Goal: Information Seeking & Learning: Find specific fact

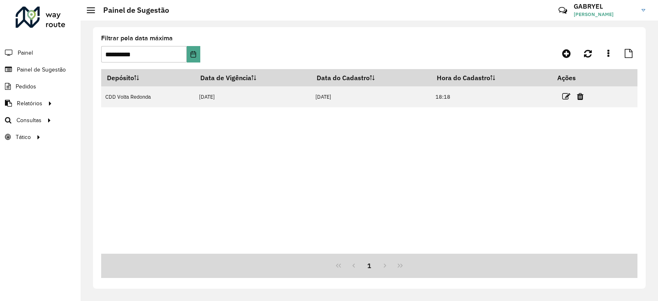
click at [93, 119] on div "**********" at bounding box center [369, 158] width 553 height 262
click at [132, 141] on link "Análise de Sessões" at bounding box center [137, 137] width 101 height 16
click at [38, 72] on span "Painel de Sugestão" at bounding box center [42, 69] width 51 height 9
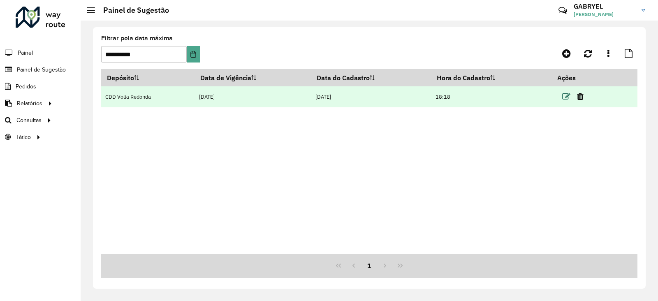
click at [565, 97] on icon at bounding box center [567, 97] width 8 height 8
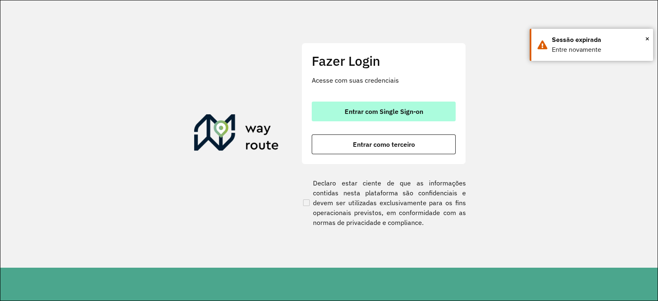
click at [370, 110] on span "Entrar com Single Sign-on" at bounding box center [384, 111] width 79 height 7
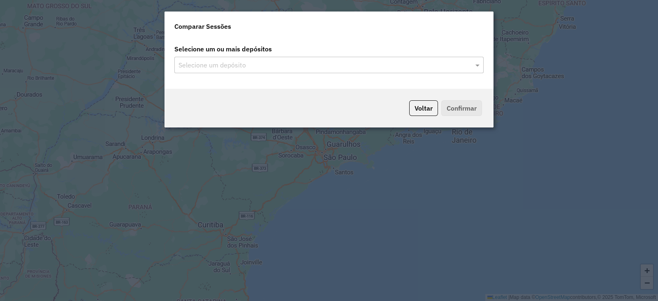
click at [455, 61] on input "text" at bounding box center [325, 65] width 297 height 10
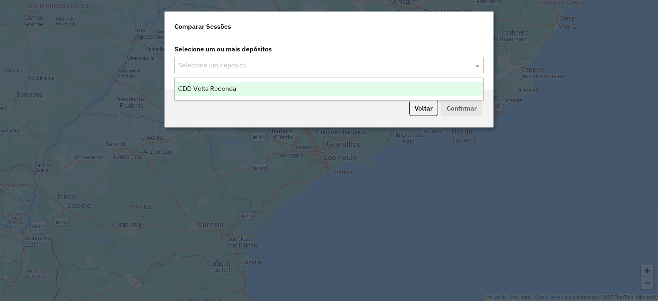
click at [474, 64] on span at bounding box center [479, 65] width 10 height 10
click at [305, 95] on div "CDD Volta Redonda" at bounding box center [329, 89] width 309 height 14
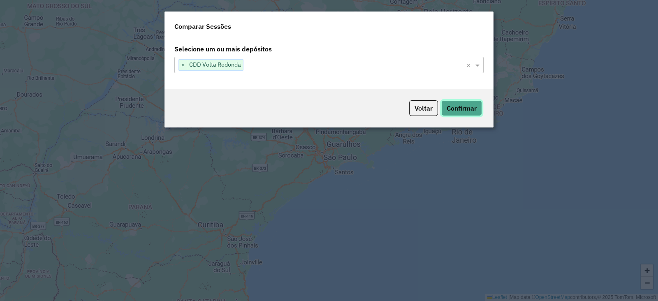
click at [473, 107] on button "Confirmar" at bounding box center [462, 108] width 41 height 16
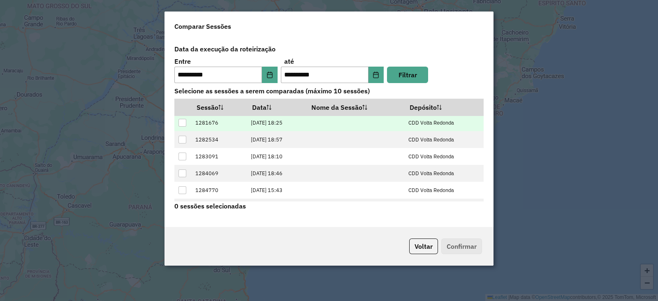
scroll to position [32, 0]
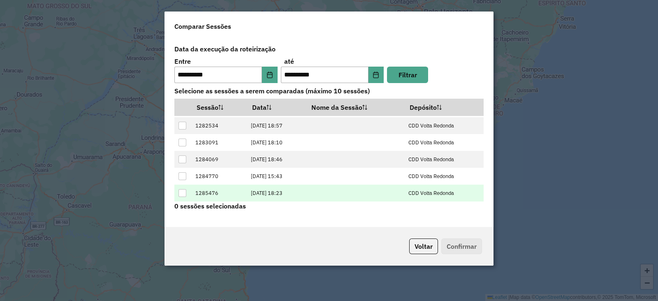
click at [178, 192] on td at bounding box center [182, 193] width 17 height 17
click at [180, 193] on div at bounding box center [183, 193] width 8 height 8
click at [452, 249] on button "Confirmar" at bounding box center [462, 247] width 41 height 16
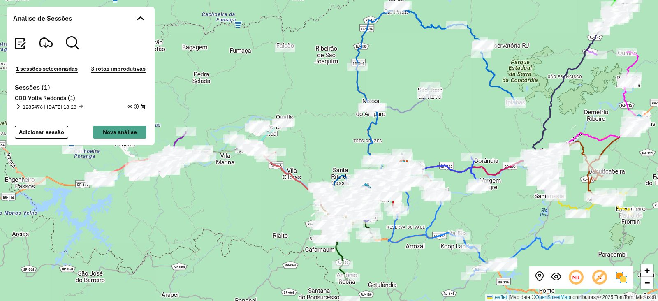
drag, startPoint x: 313, startPoint y: 135, endPoint x: 312, endPoint y: 151, distance: 16.1
click at [312, 151] on div "+ − Leaflet | Map data © OpenStreetMap contributors,© 2025 TomTom, Microsoft" at bounding box center [329, 150] width 658 height 301
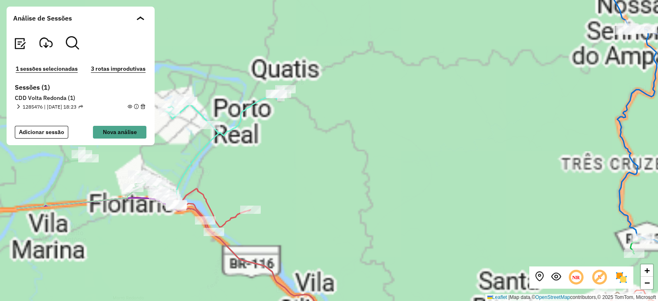
click at [387, 141] on div "+ − Leaflet | Map data © OpenStreetMap contributors,© 2025 TomTom, Microsoft" at bounding box center [329, 150] width 658 height 301
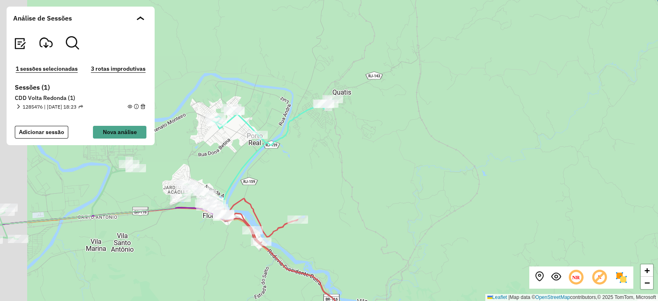
drag, startPoint x: 315, startPoint y: 147, endPoint x: 363, endPoint y: 157, distance: 48.3
click at [363, 157] on div "+ − Leaflet | Map data © OpenStreetMap contributors,© 2025 TomTom, Microsoft" at bounding box center [329, 150] width 658 height 301
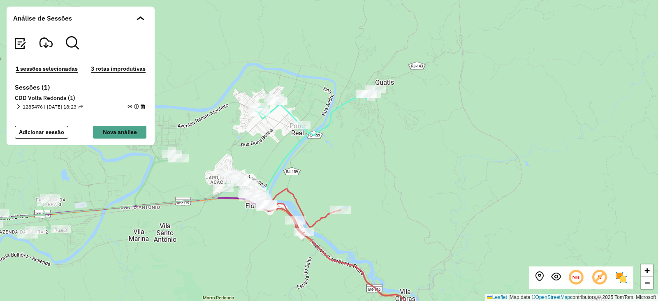
drag, startPoint x: 342, startPoint y: 149, endPoint x: 384, endPoint y: 139, distance: 43.9
click at [384, 139] on div "+ − Leaflet | Map data © OpenStreetMap contributors,© 2025 TomTom, Microsoft" at bounding box center [329, 150] width 658 height 301
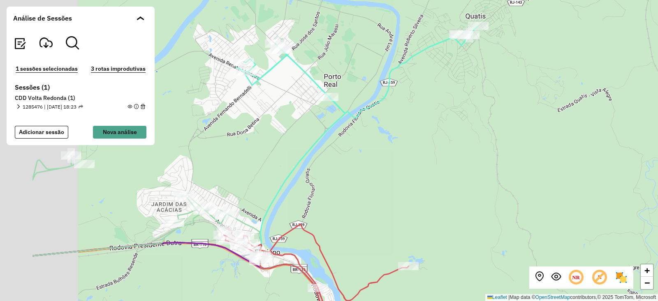
click at [421, 154] on div "+ − Leaflet | Map data © OpenStreetMap contributors,© 2025 TomTom, Microsoft" at bounding box center [329, 150] width 658 height 301
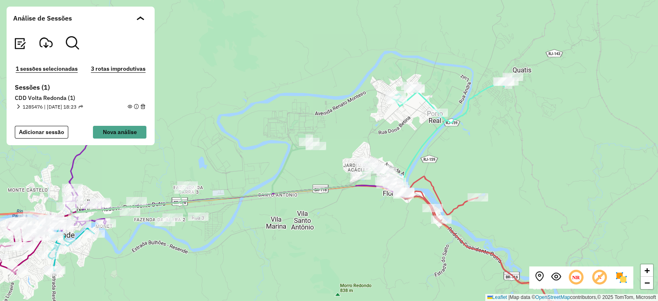
drag, startPoint x: 421, startPoint y: 154, endPoint x: 484, endPoint y: 140, distance: 64.8
click at [484, 140] on div "+ − Leaflet | Map data © OpenStreetMap contributors,© 2025 TomTom, Microsoft" at bounding box center [329, 150] width 658 height 301
click at [20, 107] on em at bounding box center [18, 107] width 5 height 5
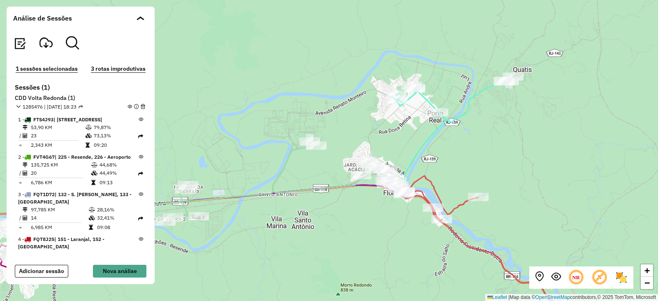
click at [128, 105] on em at bounding box center [130, 107] width 5 height 5
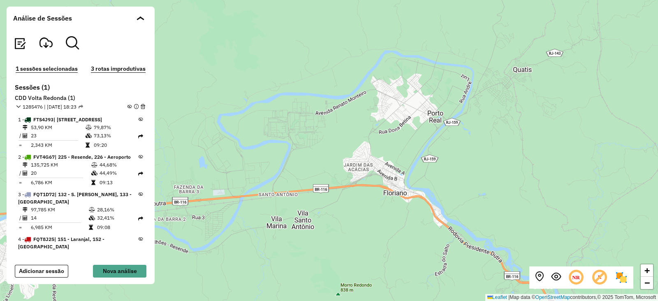
scroll to position [1029, 0]
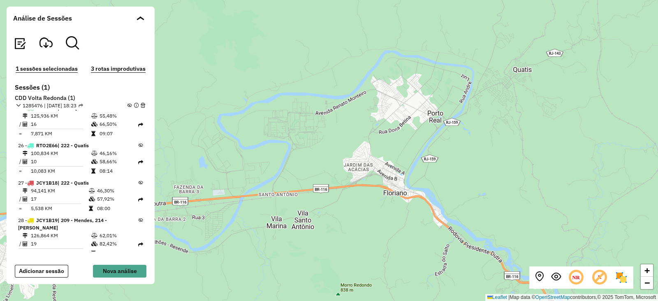
click at [141, 177] on div "27 - JCY1B18 | 222 - Quatis 94,141 KM 46,30% / 17 57,92% = 5,538 KM 08:00" at bounding box center [80, 195] width 129 height 37
click at [139, 181] on icon at bounding box center [141, 183] width 5 height 5
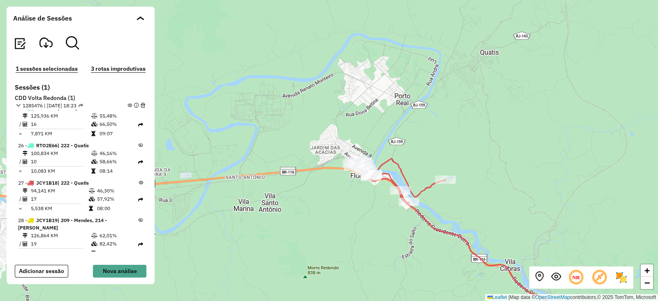
drag, startPoint x: 409, startPoint y: 222, endPoint x: 353, endPoint y: 198, distance: 61.0
click at [353, 198] on div "+ − Leaflet | Map data © OpenStreetMap contributors,© 2025 TomTom, Microsoft" at bounding box center [329, 150] width 658 height 301
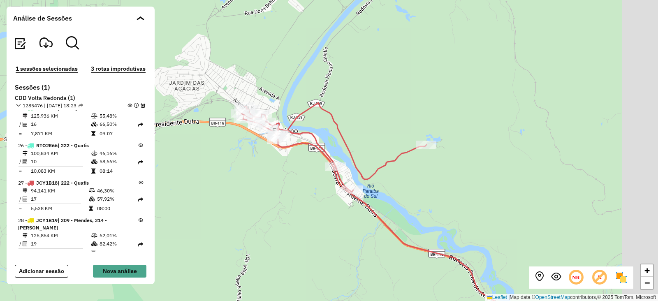
drag, startPoint x: 331, startPoint y: 175, endPoint x: 265, endPoint y: 173, distance: 65.9
click at [265, 173] on div "+ − Leaflet | Map data © OpenStreetMap contributors,© 2025 TomTom, Microsoft" at bounding box center [329, 150] width 658 height 301
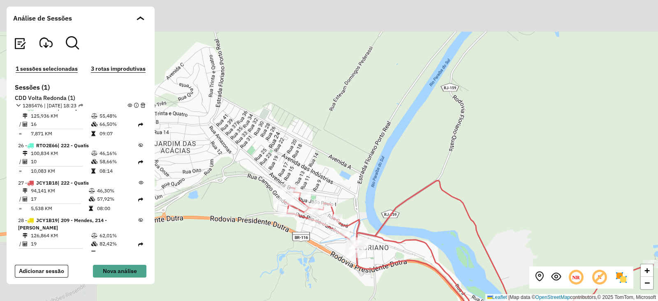
drag, startPoint x: 320, startPoint y: 141, endPoint x: 404, endPoint y: 211, distance: 109.3
click at [404, 211] on div "+ − Leaflet | Map data © OpenStreetMap contributors,© 2025 TomTom, Microsoft" at bounding box center [329, 150] width 658 height 301
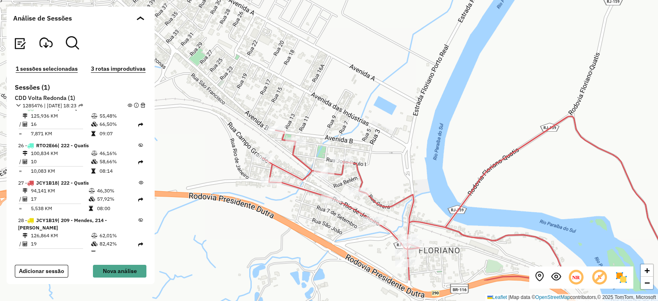
drag, startPoint x: 336, startPoint y: 206, endPoint x: 387, endPoint y: 156, distance: 71.6
click at [387, 156] on div "+ − Leaflet | Map data © OpenStreetMap contributors,© 2025 TomTom, Microsoft" at bounding box center [329, 150] width 658 height 301
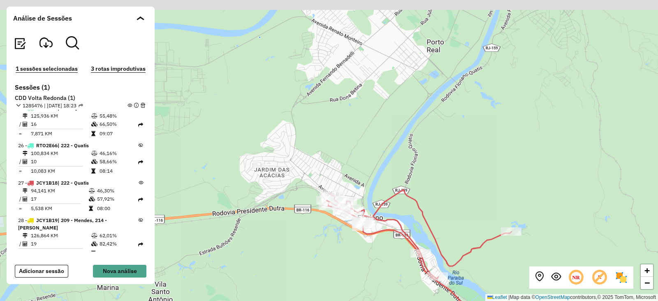
drag, startPoint x: 381, startPoint y: 127, endPoint x: 370, endPoint y: 138, distance: 15.1
click at [370, 138] on div "+ − Leaflet | Map data © OpenStreetMap contributors,© 2025 TomTom, Microsoft" at bounding box center [329, 150] width 658 height 301
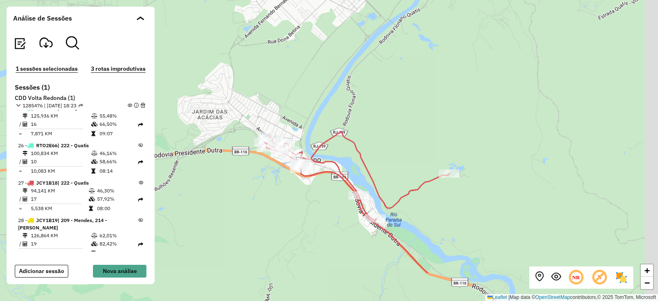
drag, startPoint x: 457, startPoint y: 176, endPoint x: 395, endPoint y: 118, distance: 85.0
click at [395, 118] on div "+ − Leaflet | Map data © OpenStreetMap contributors,© 2025 TomTom, Microsoft" at bounding box center [329, 150] width 658 height 301
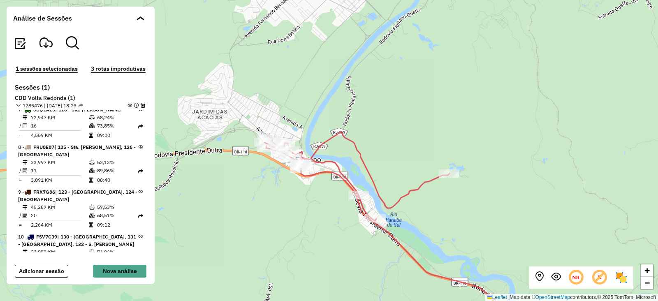
scroll to position [206, 0]
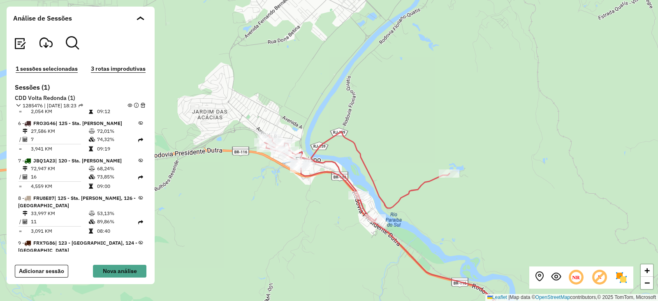
click at [128, 107] on em at bounding box center [130, 105] width 5 height 5
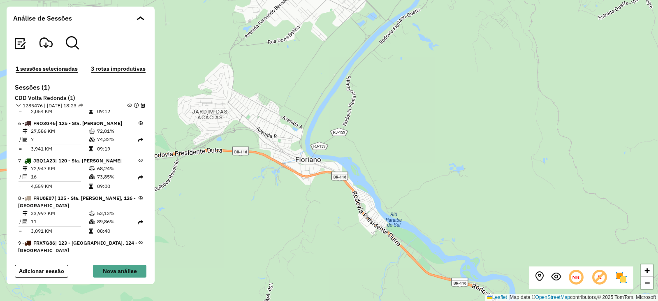
click at [128, 107] on em at bounding box center [130, 105] width 5 height 5
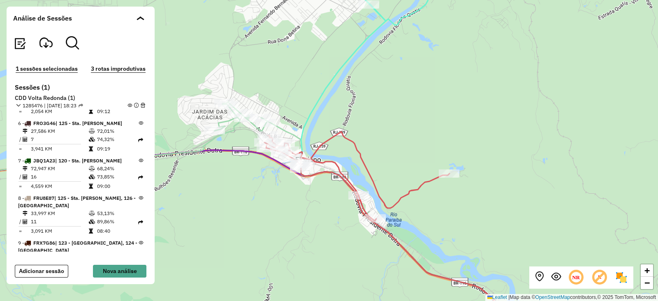
click at [130, 105] on span at bounding box center [137, 105] width 18 height 7
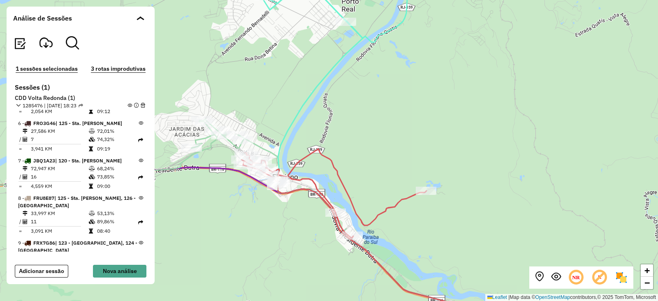
drag, startPoint x: 330, startPoint y: 197, endPoint x: 307, endPoint y: 214, distance: 28.8
click at [307, 214] on div "+ − Leaflet | Map data © OpenStreetMap contributors,© 2025 TomTom, Microsoft" at bounding box center [329, 150] width 658 height 301
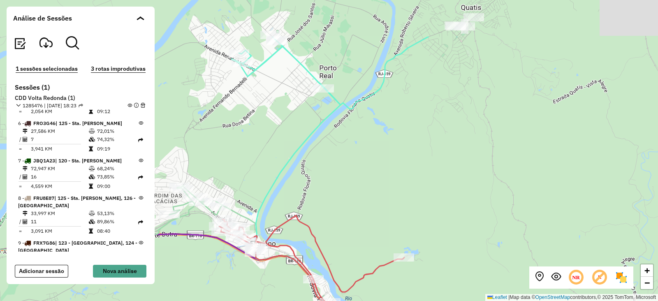
drag, startPoint x: 327, startPoint y: 159, endPoint x: 309, endPoint y: 216, distance: 59.9
click at [309, 216] on div "+ − Leaflet | Map data © OpenStreetMap contributors,© 2025 TomTom, Microsoft" at bounding box center [329, 150] width 658 height 301
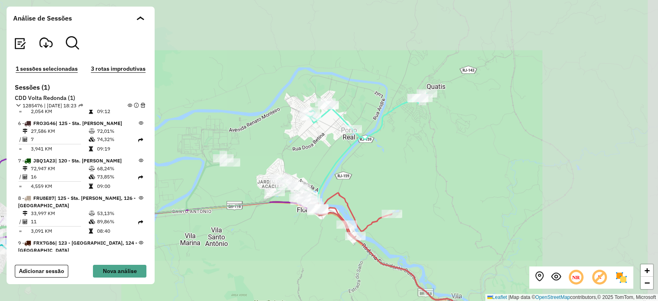
click at [395, 141] on div "+ − Leaflet | Map data © OpenStreetMap contributors,© 2025 TomTom, Microsoft" at bounding box center [329, 150] width 658 height 301
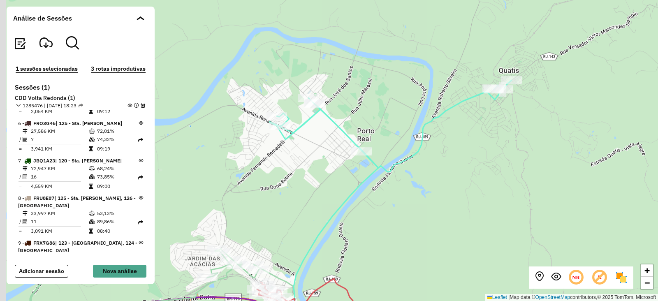
drag, startPoint x: 395, startPoint y: 141, endPoint x: 474, endPoint y: 179, distance: 87.6
click at [474, 179] on div "+ − Leaflet | Map data © OpenStreetMap contributors,© 2025 TomTom, Microsoft" at bounding box center [329, 150] width 658 height 301
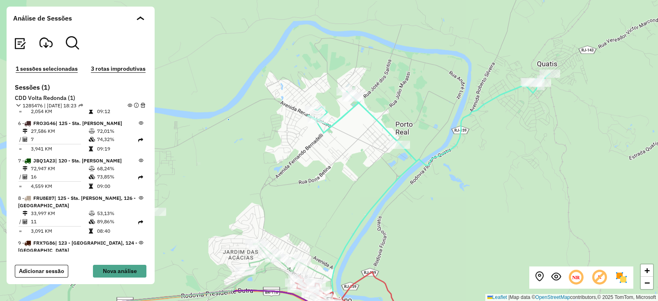
drag, startPoint x: 409, startPoint y: 198, endPoint x: 422, endPoint y: 186, distance: 16.9
click at [422, 186] on div "+ − Leaflet | Map data © OpenStreetMap contributors,© 2025 TomTom, Microsoft" at bounding box center [329, 150] width 658 height 301
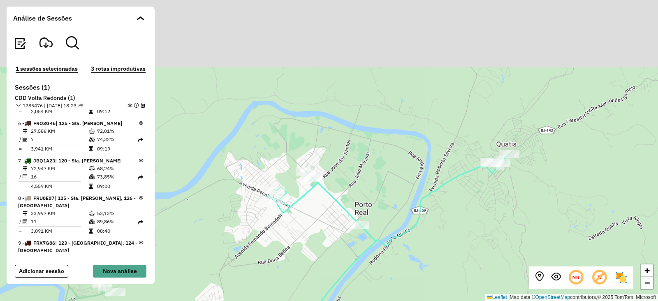
drag, startPoint x: 388, startPoint y: 175, endPoint x: 347, endPoint y: 257, distance: 91.8
click at [347, 257] on div "+ − Leaflet | Map data © OpenStreetMap contributors,© 2025 TomTom, Microsoft" at bounding box center [329, 150] width 658 height 301
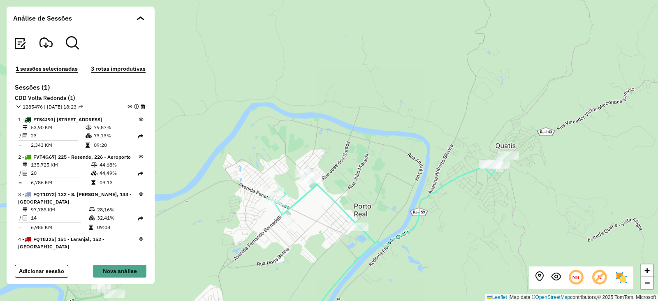
scroll to position [992, 0]
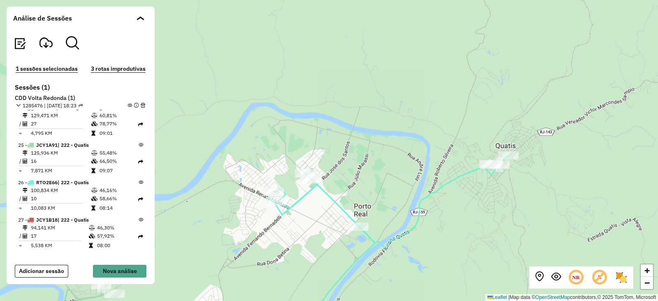
click at [142, 177] on div "26 - RTO2E66 | 222 - Quatis 100,834 KM 46,16% / 10 58,66% = 10,083 KM 08:14" at bounding box center [80, 195] width 129 height 37
click at [128, 107] on em at bounding box center [130, 105] width 5 height 5
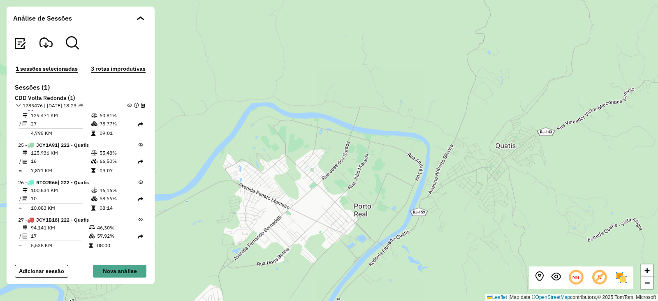
click at [139, 180] on icon at bounding box center [141, 182] width 5 height 5
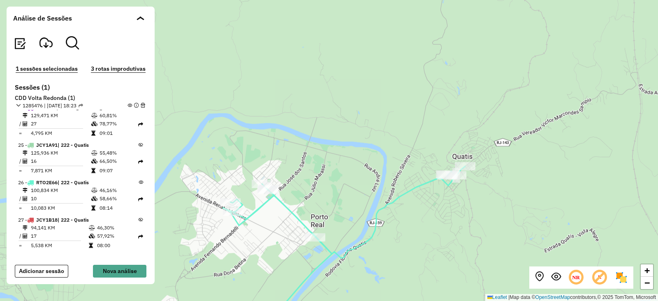
drag, startPoint x: 449, startPoint y: 219, endPoint x: 406, endPoint y: 229, distance: 44.4
click at [406, 229] on div "+ − Leaflet | Map data © OpenStreetMap contributors,© 2025 TomTom, Microsoft" at bounding box center [329, 150] width 658 height 301
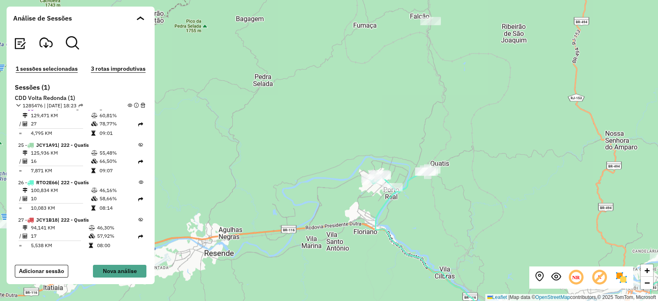
click at [128, 102] on span at bounding box center [137, 105] width 18 height 7
click at [128, 106] on em at bounding box center [130, 105] width 5 height 5
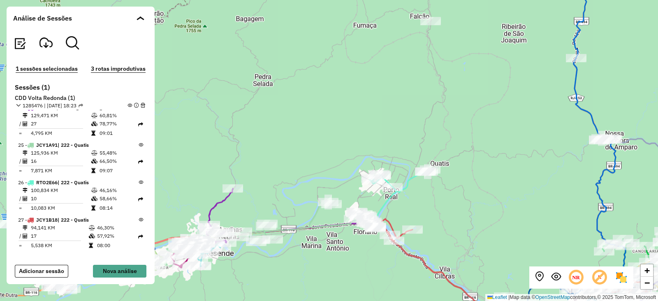
click at [128, 106] on em at bounding box center [130, 105] width 5 height 5
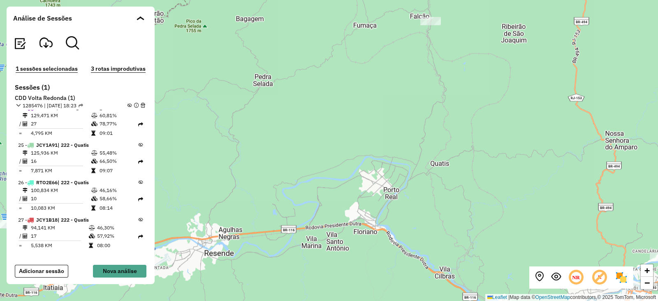
click at [128, 106] on em at bounding box center [130, 105] width 5 height 5
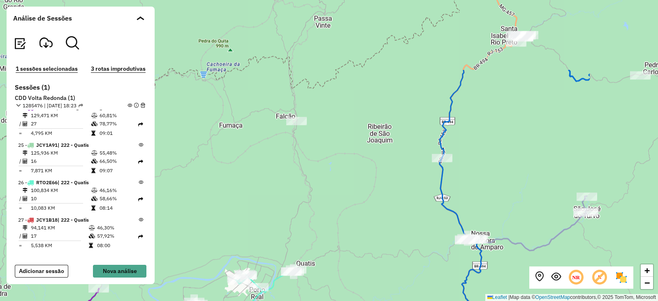
drag, startPoint x: 434, startPoint y: 100, endPoint x: 300, endPoint y: 200, distance: 167.3
click at [300, 200] on div "+ − Leaflet | Map data © OpenStreetMap contributors,© 2025 TomTom, Microsoft" at bounding box center [329, 150] width 658 height 301
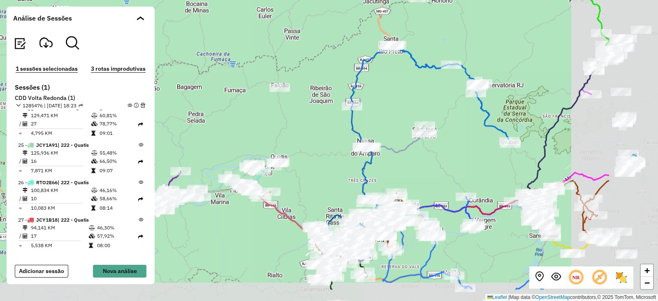
drag, startPoint x: 499, startPoint y: 142, endPoint x: 384, endPoint y: 100, distance: 122.0
click at [384, 100] on div "+ − Leaflet | Map data © OpenStreetMap contributors,© 2025 TomTom, Microsoft" at bounding box center [329, 150] width 658 height 301
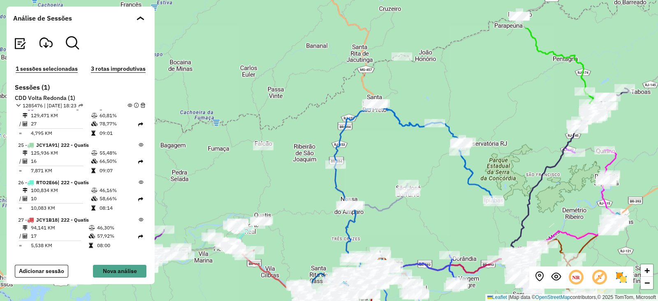
click at [420, 119] on div "+ − Leaflet | Map data © OpenStreetMap contributors,© 2025 TomTom, Microsoft" at bounding box center [329, 150] width 658 height 301
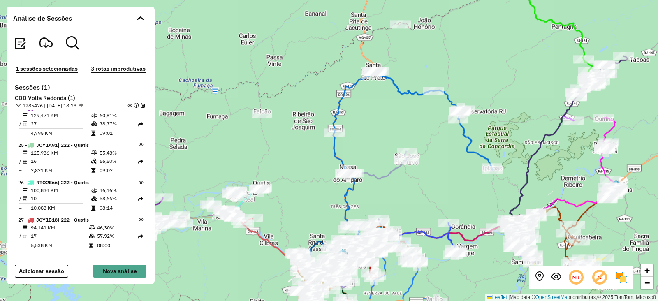
drag, startPoint x: 426, startPoint y: 170, endPoint x: 425, endPoint y: 137, distance: 32.1
click at [425, 137] on div "+ − Leaflet | Map data © OpenStreetMap contributors,© 2025 TomTom, Microsoft" at bounding box center [329, 150] width 658 height 301
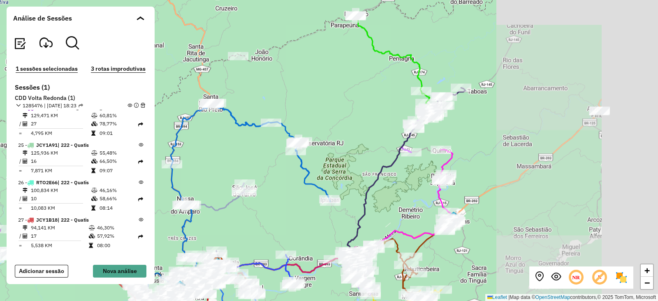
drag, startPoint x: 570, startPoint y: 143, endPoint x: 443, endPoint y: 163, distance: 128.8
click at [443, 163] on icon at bounding box center [447, 189] width 18 height 81
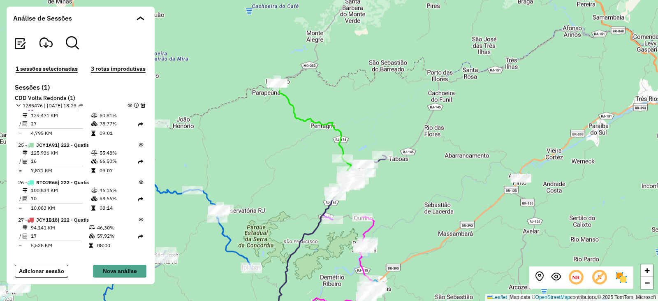
drag, startPoint x: 540, startPoint y: 97, endPoint x: 463, endPoint y: 164, distance: 102.1
click at [463, 164] on div "+ − Leaflet | Map data © OpenStreetMap contributors,© 2025 TomTom, Microsoft" at bounding box center [329, 150] width 658 height 301
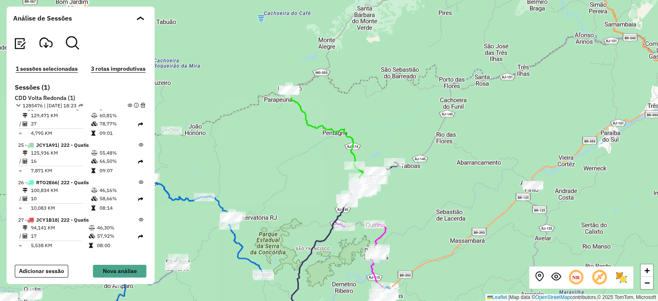
click at [393, 133] on div "+ − Leaflet | Map data © OpenStreetMap contributors,© 2025 TomTom, Microsoft" at bounding box center [329, 150] width 658 height 301
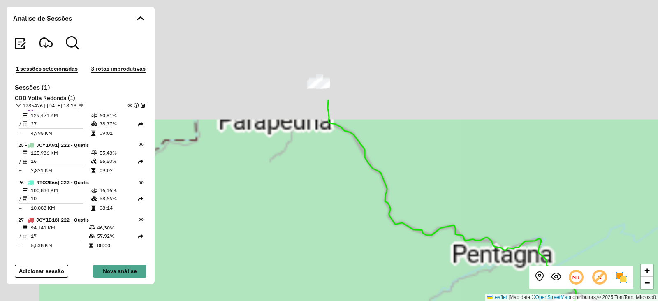
click at [493, 193] on div "+ − Leaflet | Map data © OpenStreetMap contributors,© 2025 TomTom, Microsoft" at bounding box center [329, 150] width 658 height 301
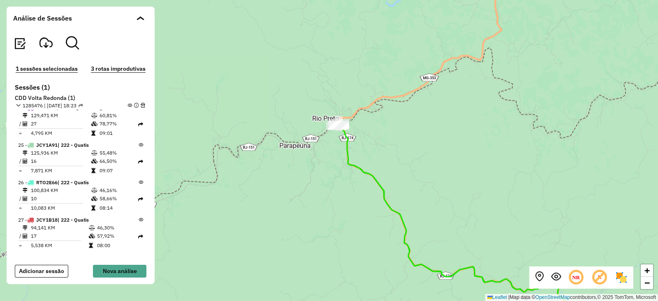
drag, startPoint x: 372, startPoint y: 130, endPoint x: 381, endPoint y: 135, distance: 10.0
click at [381, 135] on div "+ − Leaflet | Map data © OpenStreetMap contributors,© 2025 TomTom, Microsoft" at bounding box center [329, 150] width 658 height 301
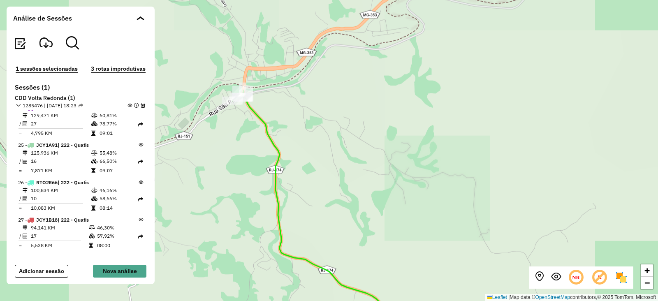
drag, startPoint x: 269, startPoint y: 87, endPoint x: 329, endPoint y: 98, distance: 61.0
click at [329, 98] on div "+ − Leaflet | Map data © OpenStreetMap contributors,© 2025 TomTom, Microsoft" at bounding box center [329, 150] width 658 height 301
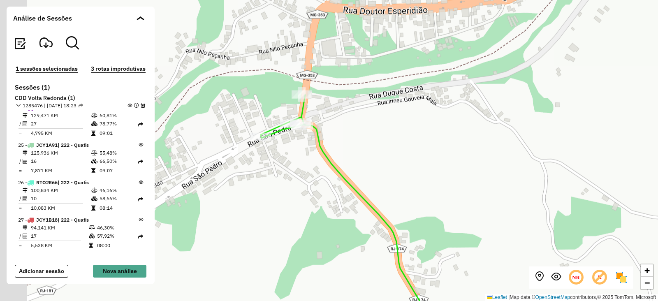
drag, startPoint x: 253, startPoint y: 122, endPoint x: 314, endPoint y: 114, distance: 61.5
click at [314, 114] on div "+ − Leaflet | Map data © OpenStreetMap contributors,© 2025 TomTom, Microsoft" at bounding box center [329, 150] width 658 height 301
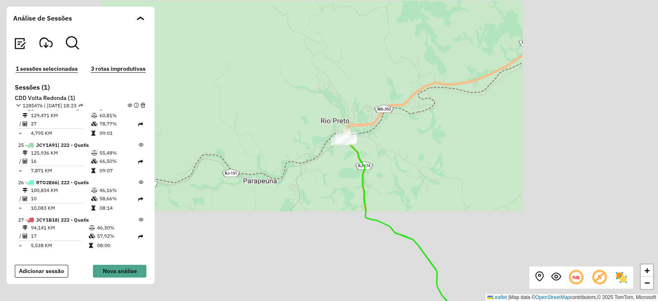
drag, startPoint x: 363, startPoint y: 191, endPoint x: 368, endPoint y: 118, distance: 72.6
click at [367, 136] on icon at bounding box center [405, 226] width 126 height 180
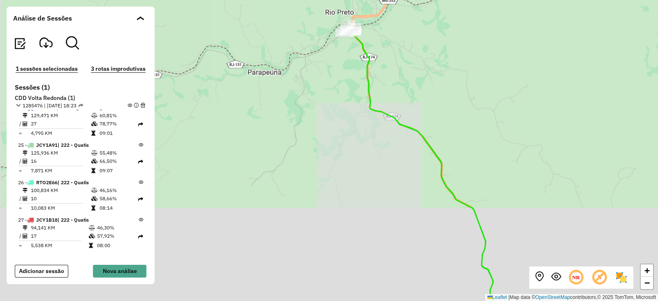
click at [389, 144] on div "+ − Leaflet | Map data © OpenStreetMap contributors,© 2025 TomTom, Microsoft" at bounding box center [329, 150] width 658 height 301
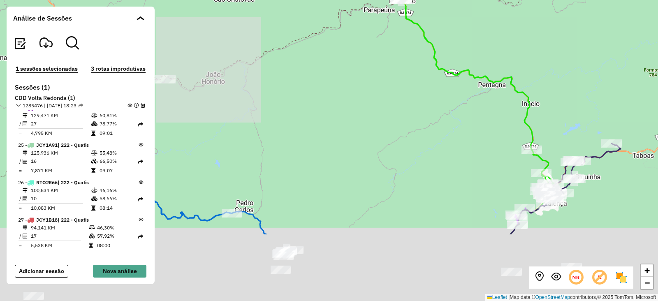
drag, startPoint x: 374, startPoint y: 190, endPoint x: 399, endPoint y: 93, distance: 99.3
click at [399, 93] on div "+ − Leaflet | Map data © OpenStreetMap contributors,© 2025 TomTom, Microsoft" at bounding box center [329, 150] width 658 height 301
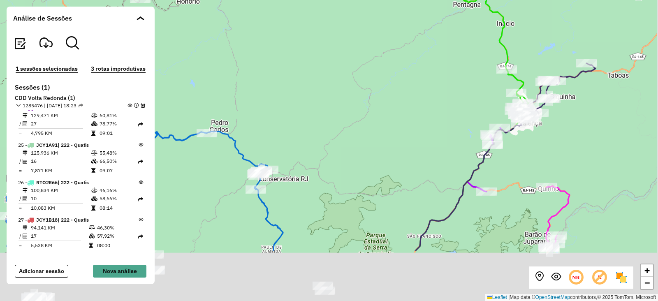
drag, startPoint x: 411, startPoint y: 167, endPoint x: 386, endPoint y: 87, distance: 84.1
click at [386, 87] on div "+ − Leaflet | Map data © OpenStreetMap contributors,© 2025 TomTom, Microsoft" at bounding box center [329, 150] width 658 height 301
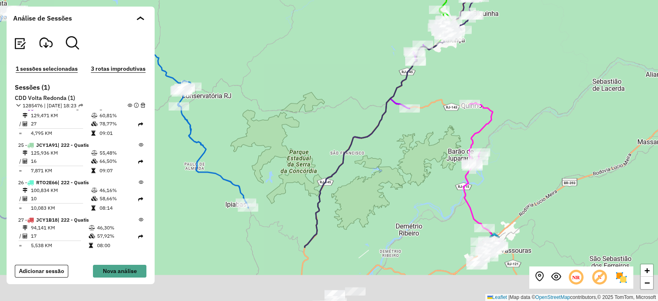
drag, startPoint x: 479, startPoint y: 176, endPoint x: 441, endPoint y: 135, distance: 56.2
click at [416, 112] on div "Rota 12 - Placa JBQ1A22 08141342 - [PERSON_NAME] + − Leaflet | Map data © OpenS…" at bounding box center [329, 150] width 658 height 301
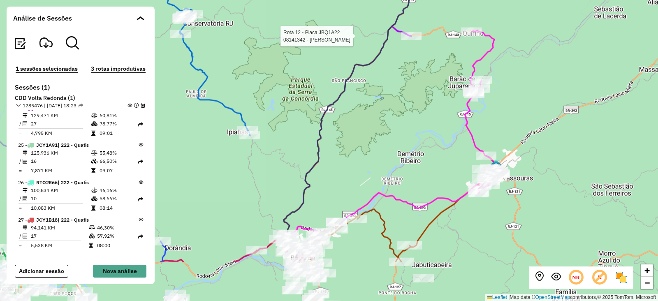
drag, startPoint x: 421, startPoint y: 191, endPoint x: 427, endPoint y: 121, distance: 70.6
click at [427, 121] on div "Rota 12 - Placa JBQ1A22 08141342 - [PERSON_NAME] + − Leaflet | Map data © OpenS…" at bounding box center [329, 150] width 658 height 301
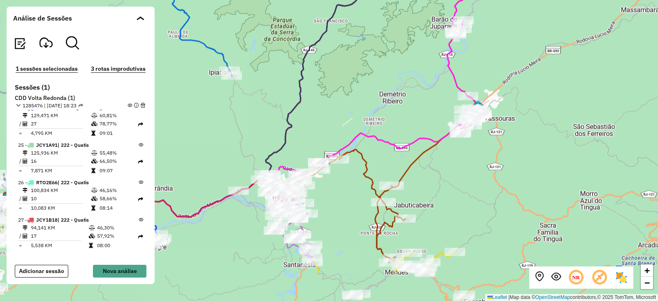
drag, startPoint x: 412, startPoint y: 190, endPoint x: 393, endPoint y: 131, distance: 61.2
click at [393, 131] on div "Rota 12 - Placa JBQ1A22 08141342 - [PERSON_NAME] + − Leaflet | Map data © OpenS…" at bounding box center [329, 150] width 658 height 301
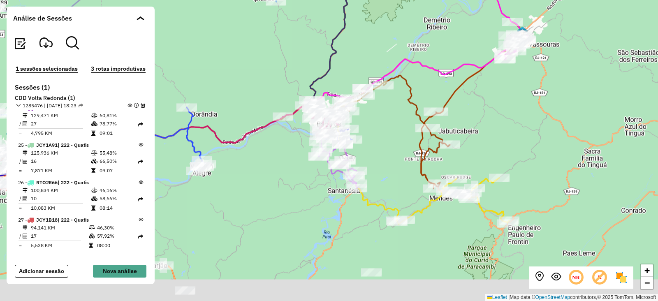
drag, startPoint x: 444, startPoint y: 250, endPoint x: 488, endPoint y: 153, distance: 105.9
click at [488, 178] on icon at bounding box center [453, 201] width 113 height 47
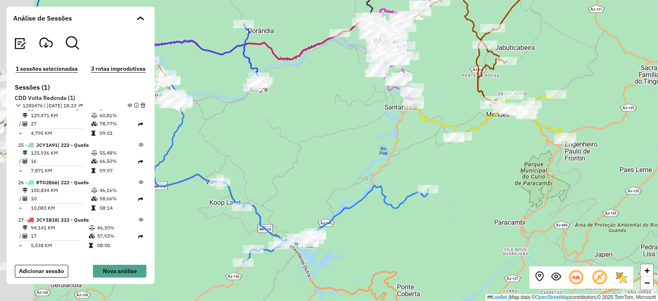
drag, startPoint x: 417, startPoint y: 224, endPoint x: 469, endPoint y: 170, distance: 74.8
click at [469, 170] on div "Rota 12 - Placa JBQ1A22 08141342 - [PERSON_NAME] + − Leaflet | Map data © OpenS…" at bounding box center [329, 150] width 658 height 301
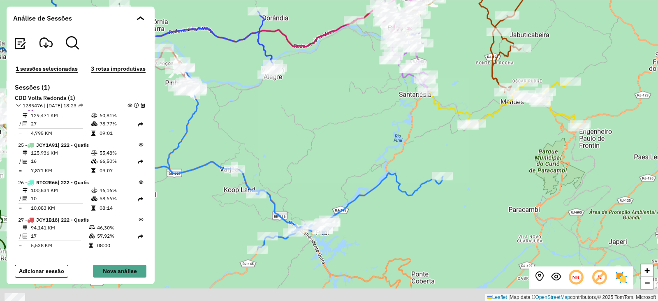
drag, startPoint x: 407, startPoint y: 239, endPoint x: 422, endPoint y: 226, distance: 19.5
click at [422, 226] on div "Rota 12 - Placa JBQ1A22 08141342 - [PERSON_NAME] + − Leaflet | Map data © OpenS…" at bounding box center [329, 150] width 658 height 301
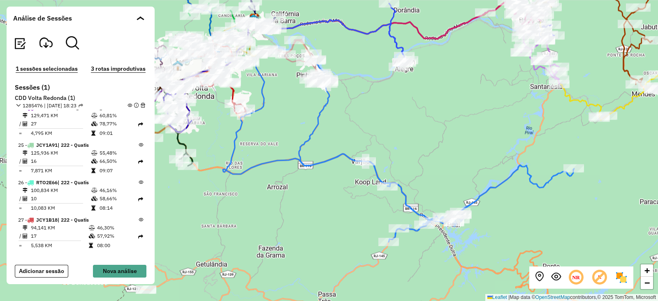
drag, startPoint x: 398, startPoint y: 228, endPoint x: 530, endPoint y: 222, distance: 131.4
click at [530, 222] on div "Rota 12 - Placa JBQ1A22 08141342 - [PERSON_NAME] + − Leaflet | Map data © OpenS…" at bounding box center [329, 150] width 658 height 301
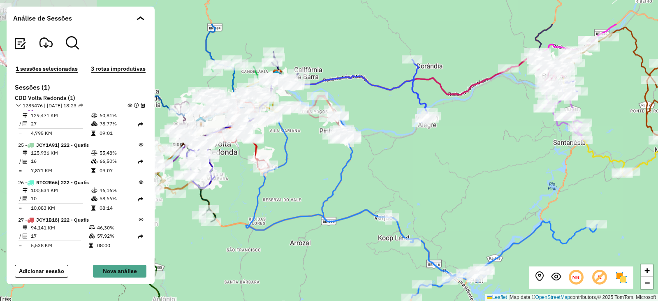
drag, startPoint x: 412, startPoint y: 116, endPoint x: 435, endPoint y: 164, distance: 53.6
click at [435, 164] on div "Rota 12 - Placa JBQ1A22 08141342 - [PERSON_NAME] + − Leaflet | Map data © OpenS…" at bounding box center [329, 150] width 658 height 301
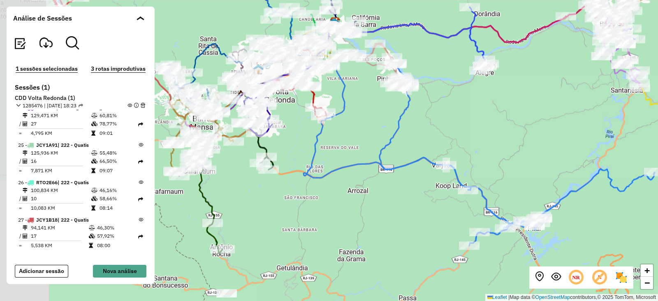
drag, startPoint x: 414, startPoint y: 207, endPoint x: 471, endPoint y: 154, distance: 77.8
click at [471, 154] on div "Rota 12 - Placa JBQ1A22 08141342 - [PERSON_NAME] + − Leaflet | Map data © OpenS…" at bounding box center [329, 150] width 658 height 301
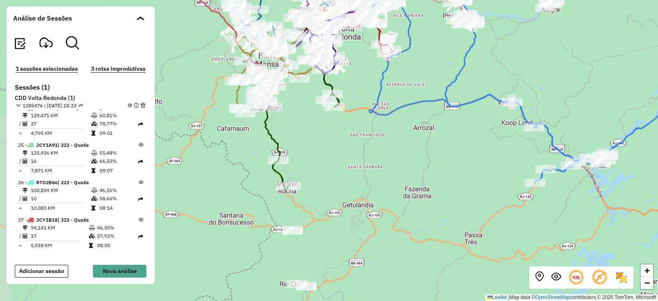
drag, startPoint x: 282, startPoint y: 263, endPoint x: 344, endPoint y: 203, distance: 85.9
click at [344, 203] on div "Rota 12 - Placa JBQ1A22 08141342 - [PERSON_NAME] + − Leaflet | Map data © OpenS…" at bounding box center [329, 150] width 658 height 301
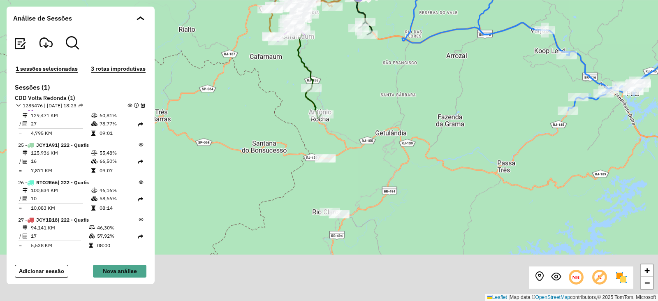
drag, startPoint x: 331, startPoint y: 243, endPoint x: 365, endPoint y: 170, distance: 80.5
click at [365, 170] on div "Rota 12 - Placa JBQ1A22 08141342 - [PERSON_NAME] + − Leaflet | Map data © OpenS…" at bounding box center [329, 150] width 658 height 301
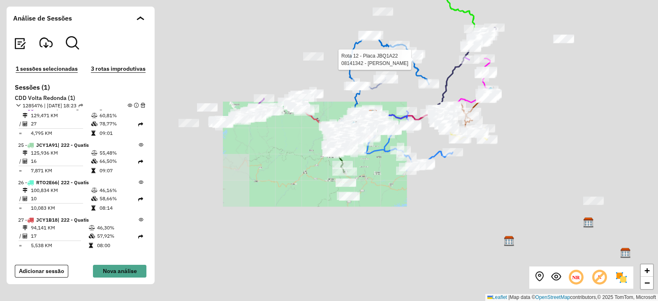
drag, startPoint x: 377, startPoint y: 153, endPoint x: 370, endPoint y: 171, distance: 19.1
click at [370, 157] on icon at bounding box center [386, 136] width 42 height 42
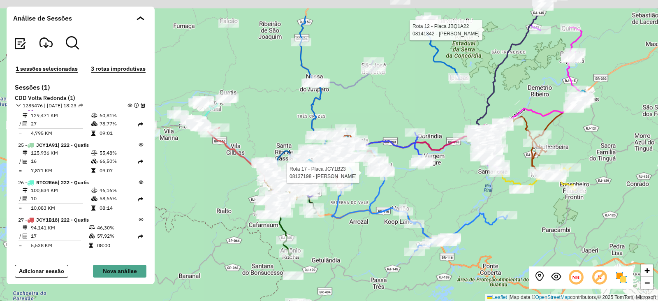
click at [375, 177] on div at bounding box center [384, 173] width 21 height 8
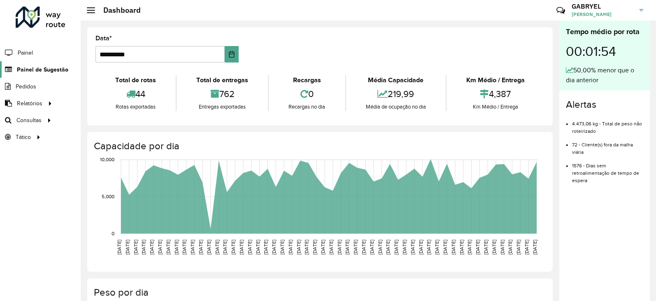
click at [42, 73] on span "Painel de Sugestão" at bounding box center [42, 69] width 51 height 9
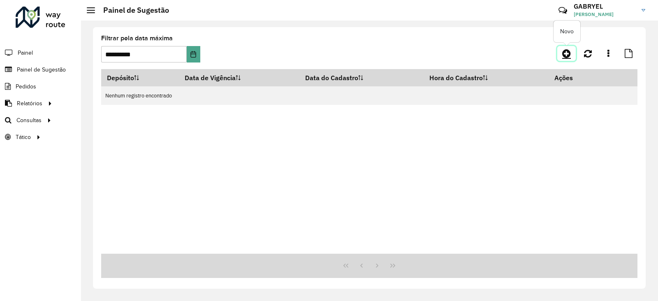
click at [568, 53] on icon at bounding box center [567, 54] width 9 height 10
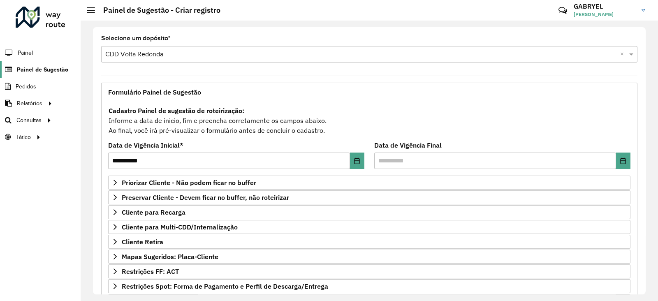
click at [26, 73] on span "Painel de Sugestão" at bounding box center [42, 69] width 51 height 9
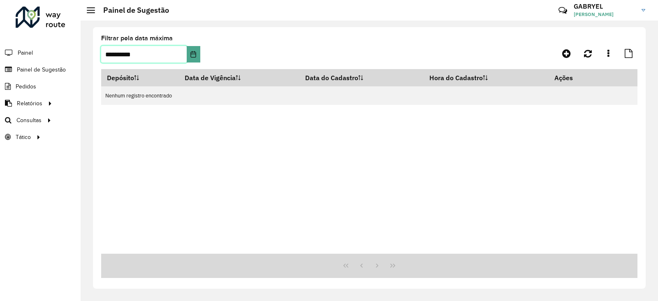
click at [123, 58] on input "**********" at bounding box center [144, 54] width 86 height 16
click at [195, 53] on icon "Choose Date" at bounding box center [193, 54] width 7 height 7
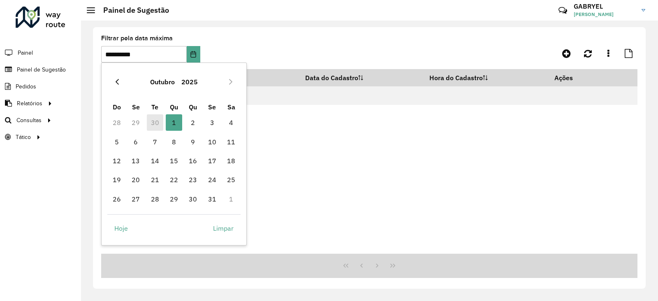
click at [115, 81] on icon "Previous Month" at bounding box center [117, 82] width 7 height 7
click at [158, 194] on span "30" at bounding box center [155, 199] width 16 height 16
type input "**********"
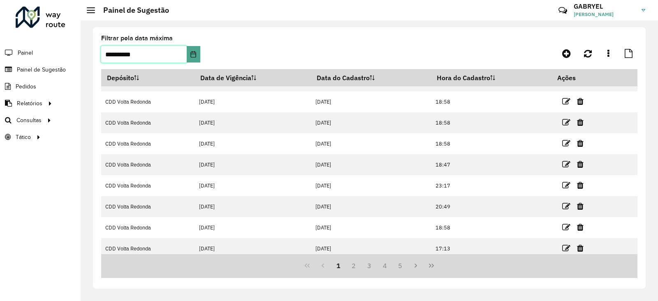
scroll to position [84, 0]
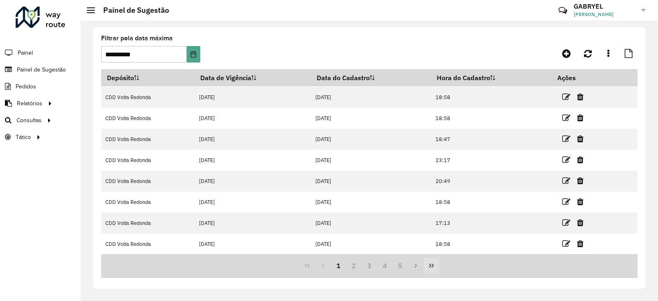
click at [429, 266] on icon "Last Page" at bounding box center [431, 266] width 7 height 7
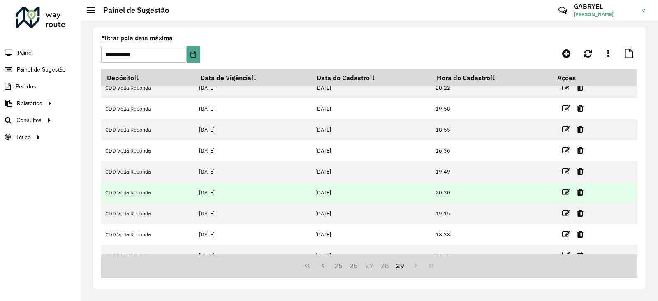
scroll to position [63, 0]
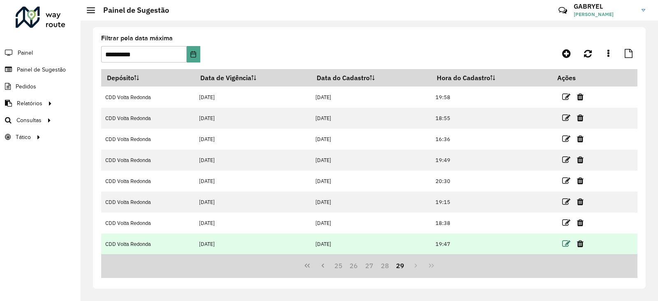
click at [563, 246] on icon at bounding box center [567, 244] width 8 height 8
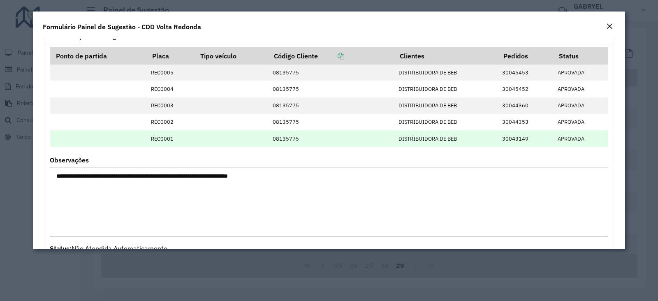
scroll to position [566, 0]
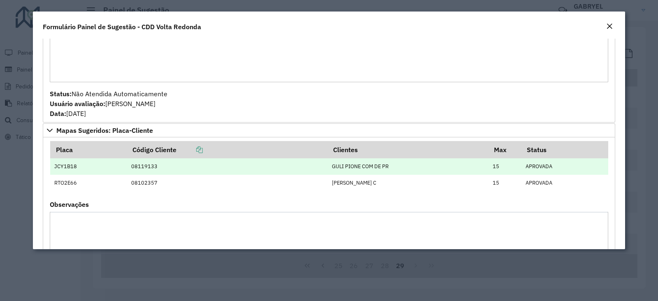
click at [62, 167] on td "JCY1B18" at bounding box center [88, 166] width 77 height 16
copy td "JCY1B18"
drag, startPoint x: 138, startPoint y: 166, endPoint x: 167, endPoint y: 166, distance: 28.4
click at [167, 166] on td "08119133" at bounding box center [227, 166] width 201 height 16
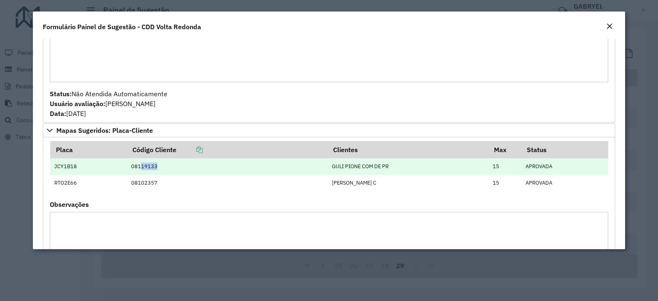
copy td "19133"
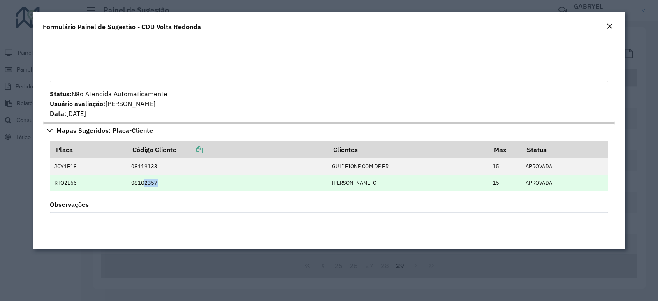
drag, startPoint x: 141, startPoint y: 183, endPoint x: 155, endPoint y: 186, distance: 13.9
click at [155, 186] on td "08102357" at bounding box center [227, 183] width 201 height 16
copy td "2357"
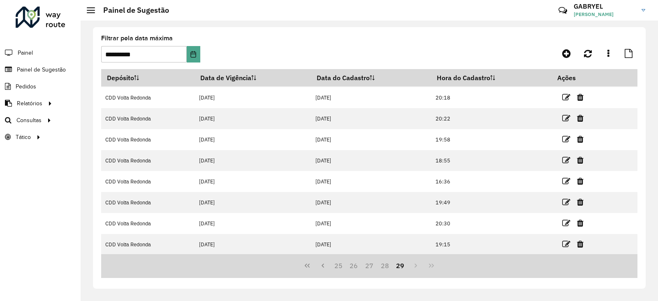
scroll to position [0, 0]
